Goal: Transaction & Acquisition: Purchase product/service

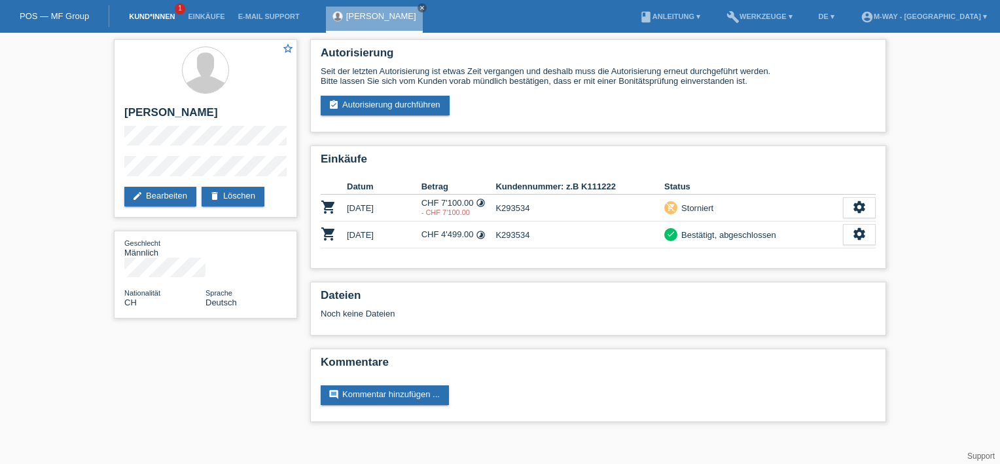
click at [133, 16] on link "Kund*innen" at bounding box center [151, 16] width 59 height 8
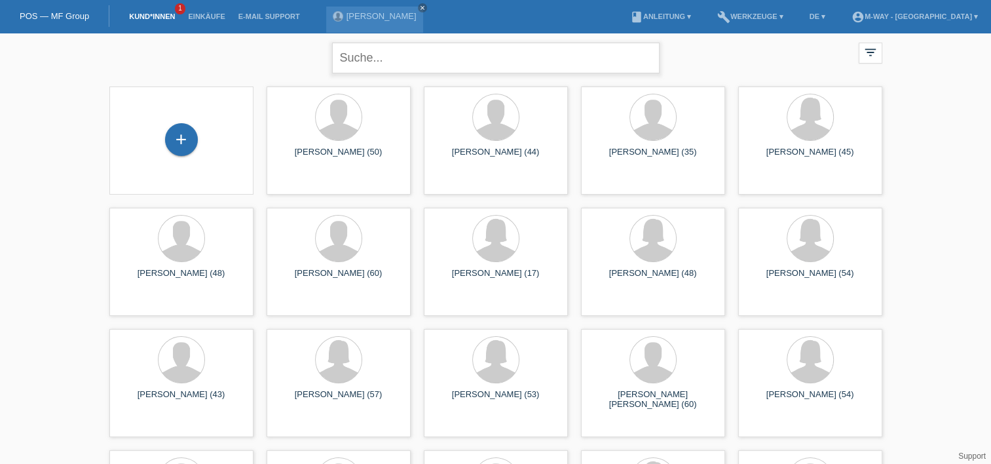
click at [377, 55] on input "text" at bounding box center [495, 58] width 327 height 31
type input "saskia"
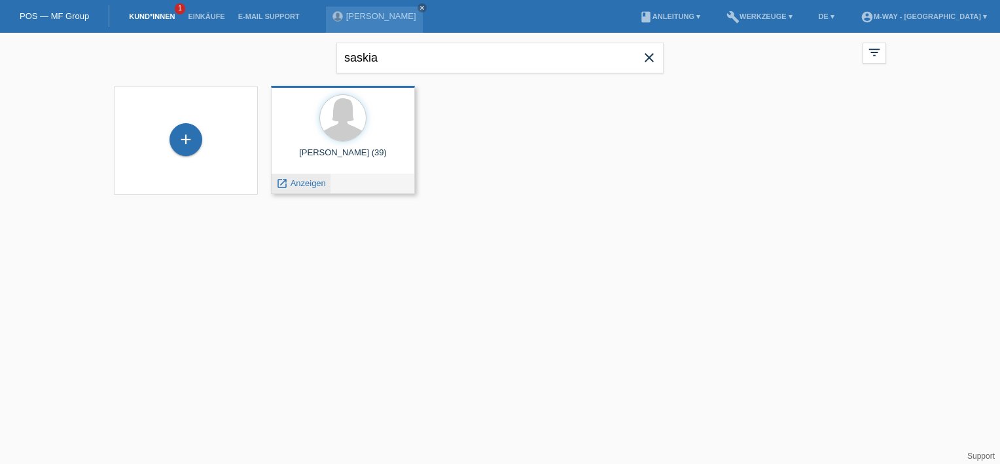
click at [319, 182] on span "Anzeigen" at bounding box center [308, 183] width 35 height 10
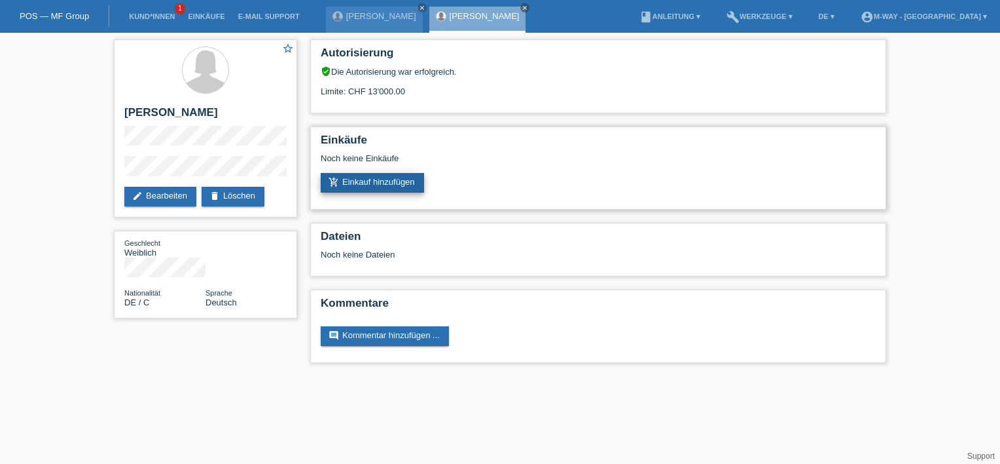
click at [392, 187] on link "add_shopping_cart Einkauf hinzufügen" at bounding box center [372, 183] width 103 height 20
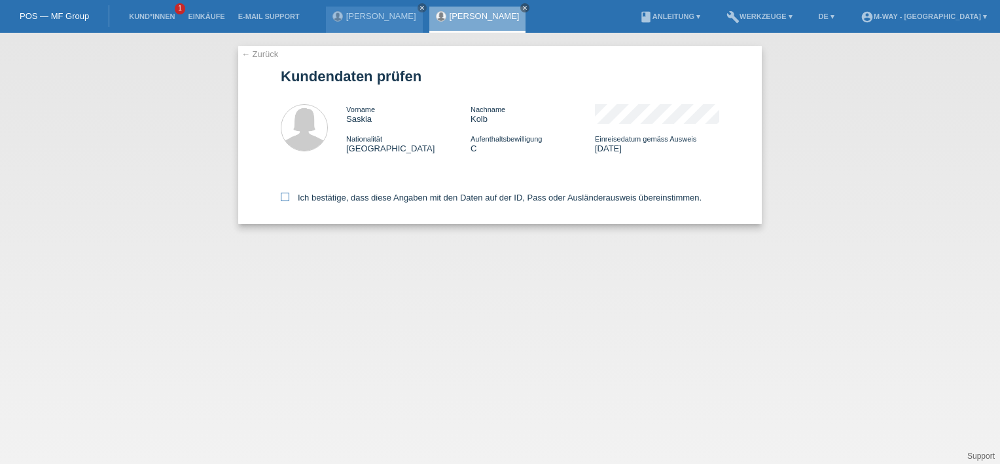
click at [283, 197] on icon at bounding box center [285, 196] width 9 height 9
click at [283, 197] on input "Ich bestätige, dass diese Angaben mit den Daten auf der ID, Pass oder Ausländer…" at bounding box center [285, 196] width 9 height 9
checkbox input "true"
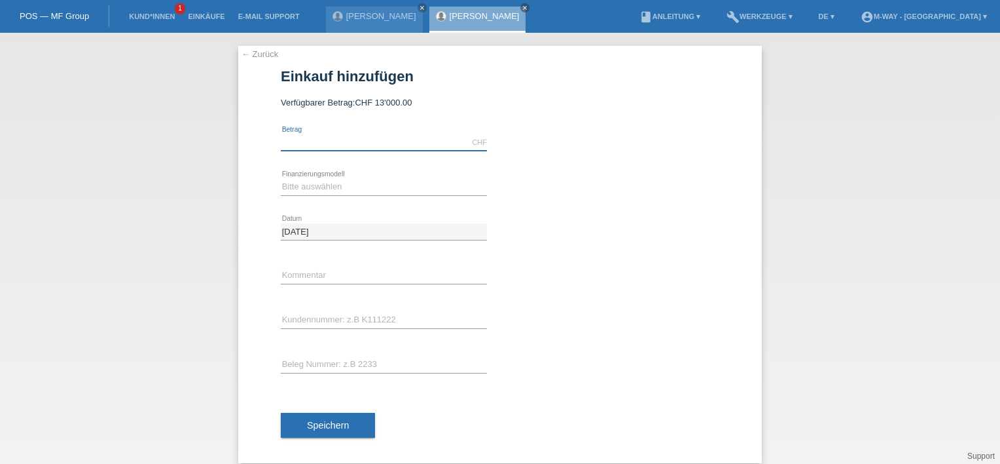
click at [306, 140] on input "text" at bounding box center [384, 142] width 206 height 16
type input "4000.00"
click at [330, 182] on select "Bitte auswählen Fixe Raten Kauf auf Rechnung mit Teilzahlungsoption" at bounding box center [384, 187] width 206 height 16
select select "77"
click at [281, 179] on select "Bitte auswählen Fixe Raten Kauf auf Rechnung mit Teilzahlungsoption" at bounding box center [384, 187] width 206 height 16
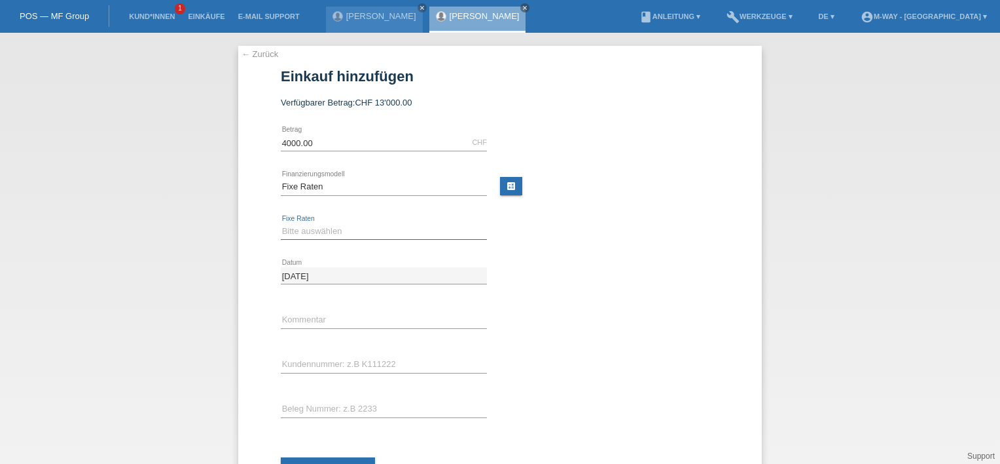
click at [310, 235] on select "Bitte auswählen 4 Raten 5 Raten 6 Raten 7 Raten 8 Raten 9 Raten 10 Raten 11 Rat…" at bounding box center [384, 231] width 206 height 16
select select "202"
click at [281, 223] on select "Bitte auswählen 4 Raten 5 Raten 6 Raten 7 Raten 8 Raten 9 Raten 10 Raten 11 Rat…" at bounding box center [384, 231] width 206 height 16
click at [325, 361] on input "text" at bounding box center [384, 364] width 206 height 16
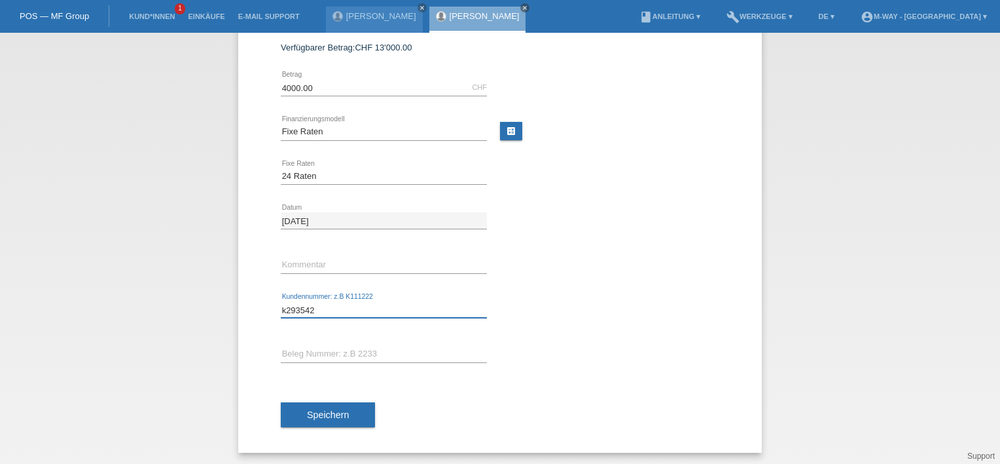
scroll to position [56, 0]
type input "k293542"
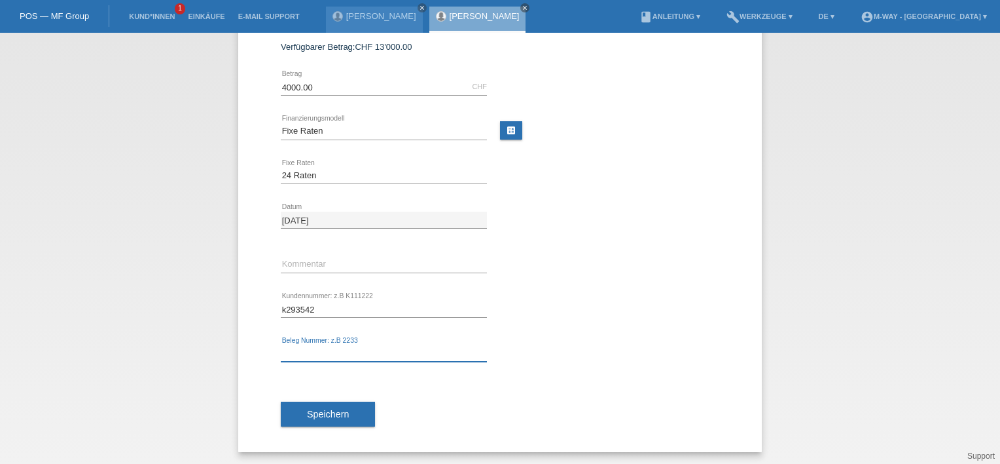
click at [319, 356] on input "text" at bounding box center [384, 353] width 206 height 16
type input "95133/28"
click at [330, 416] on span "Speichern" at bounding box center [328, 414] width 42 height 10
